Goal: Task Accomplishment & Management: Manage account settings

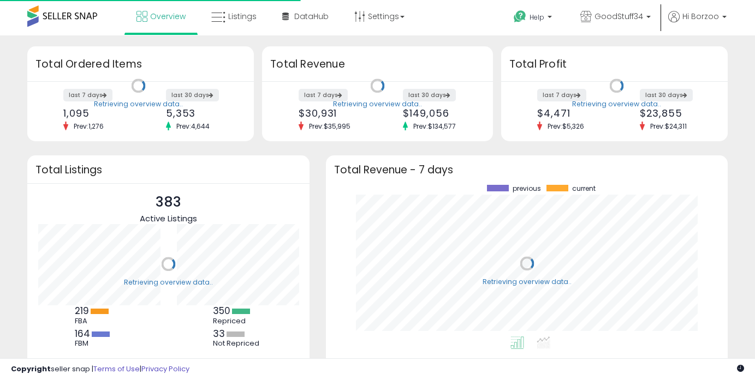
scroll to position [152, 380]
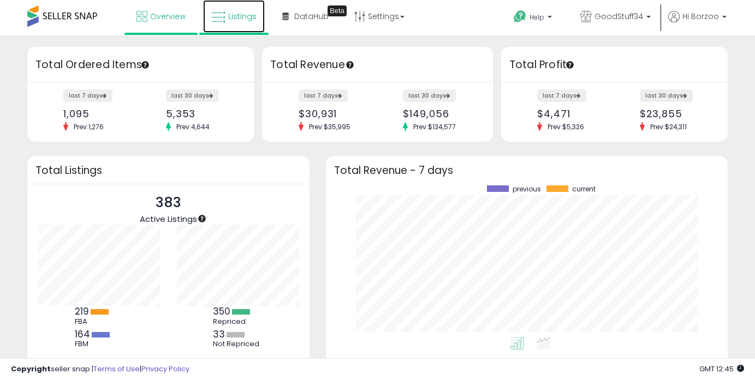
click at [224, 21] on icon at bounding box center [218, 17] width 14 height 14
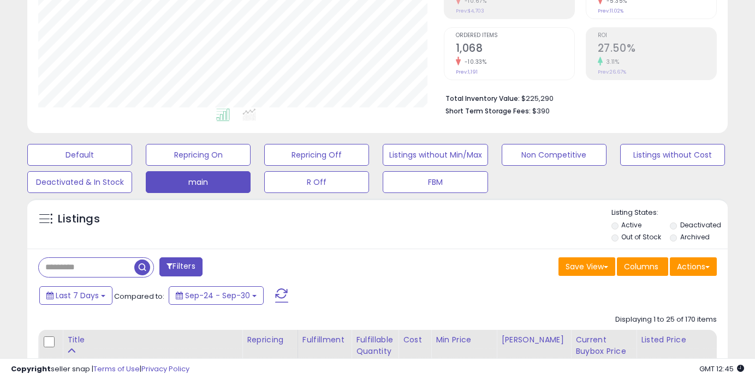
scroll to position [238, 0]
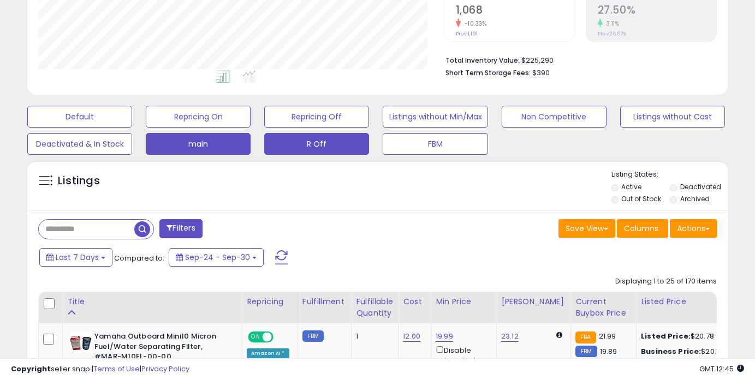
click at [309, 138] on button "R Off" at bounding box center [316, 144] width 105 height 22
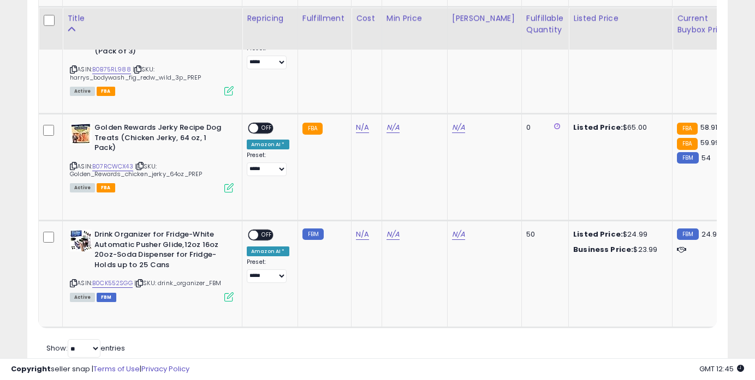
scroll to position [893, 0]
